Goal: Task Accomplishment & Management: Manage account settings

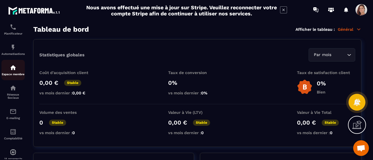
scroll to position [104, 0]
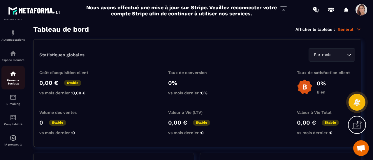
click at [17, 75] on div "Réseaux Sociaux" at bounding box center [12, 77] width 23 height 15
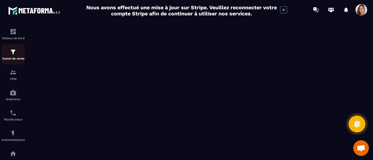
click at [13, 55] on img at bounding box center [13, 52] width 7 height 7
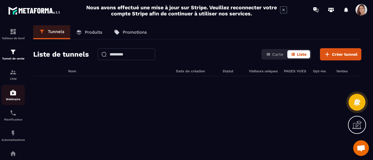
click at [16, 97] on div "Webinaire" at bounding box center [12, 95] width 23 height 12
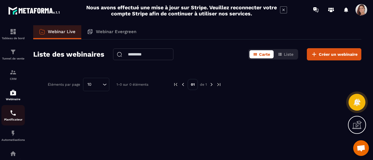
click at [9, 121] on p "Planificateur" at bounding box center [12, 119] width 23 height 3
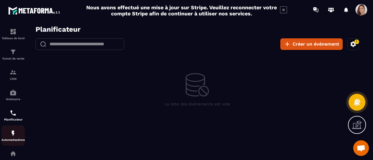
click at [18, 137] on div "Automatisations" at bounding box center [12, 136] width 23 height 12
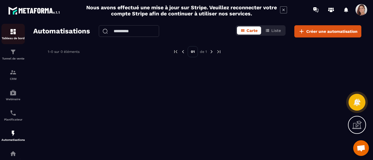
click at [10, 37] on p "Tableau de bord" at bounding box center [12, 38] width 23 height 3
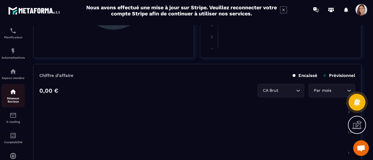
scroll to position [104, 0]
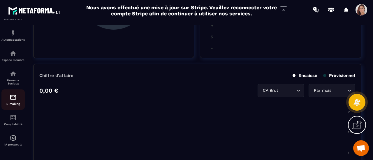
click at [13, 101] on div "E-mailing" at bounding box center [12, 100] width 23 height 12
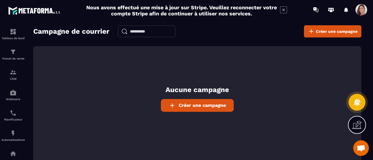
type textarea "**********"
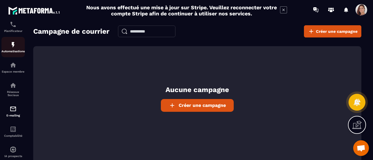
scroll to position [104, 0]
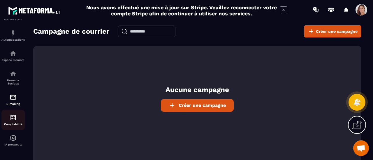
click at [11, 122] on div "Comptabilité" at bounding box center [12, 120] width 23 height 12
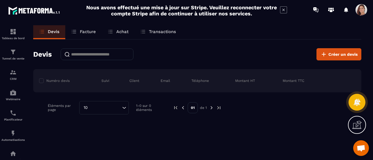
click at [88, 33] on p "Facture" at bounding box center [88, 31] width 16 height 5
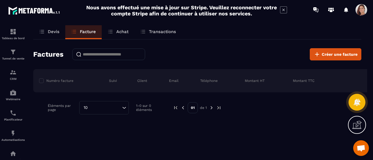
click at [117, 33] on p "Achat" at bounding box center [122, 31] width 12 height 5
click at [117, 34] on div "Achat" at bounding box center [118, 32] width 33 height 14
click at [164, 32] on p "Transactions" at bounding box center [162, 31] width 27 height 5
click at [171, 31] on p "Transactions" at bounding box center [162, 31] width 27 height 5
click at [203, 58] on div "Factures Créer une facture" at bounding box center [197, 54] width 328 height 12
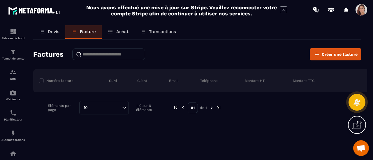
click at [357, 127] on icon at bounding box center [356, 124] width 9 height 9
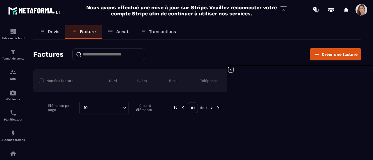
scroll to position [168, 0]
click at [51, 29] on link "Devis" at bounding box center [49, 32] width 32 height 14
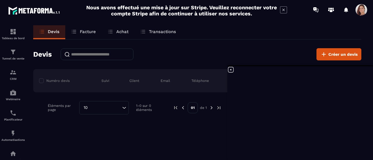
click at [229, 70] on icon at bounding box center [230, 69] width 7 height 7
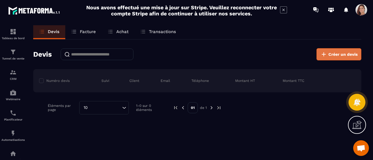
click at [342, 53] on span "Créer un devis" at bounding box center [342, 55] width 29 height 6
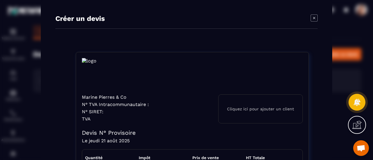
click at [310, 19] on icon "Modal window" at bounding box center [313, 18] width 7 height 7
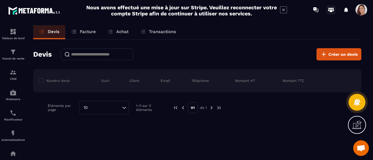
click at [328, 9] on icon at bounding box center [330, 9] width 9 height 9
click at [360, 9] on span at bounding box center [361, 10] width 12 height 12
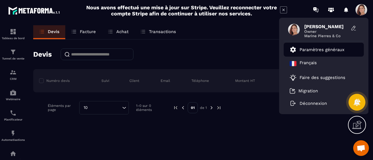
click at [327, 52] on p "Paramètres généraux" at bounding box center [321, 49] width 45 height 5
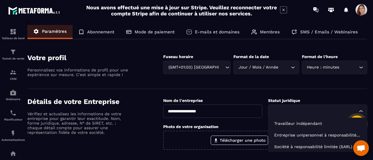
click at [310, 112] on input "Search for option" at bounding box center [315, 111] width 86 height 6
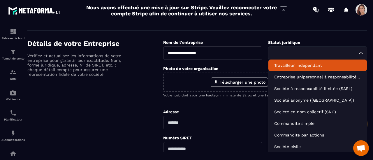
click at [299, 64] on p "Travailleur indépendant" at bounding box center [317, 66] width 87 height 6
